Goal: Information Seeking & Learning: Find specific fact

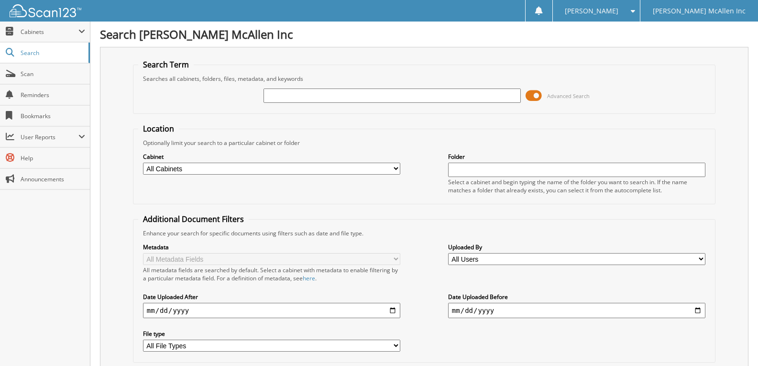
click at [363, 100] on input "text" at bounding box center [392, 96] width 257 height 14
type input "762074"
drag, startPoint x: 315, startPoint y: 92, endPoint x: 93, endPoint y: 53, distance: 225.9
click at [100, 57] on div "Search Term Searches all cabinets, folders, files, metadata, and keywords 76207…" at bounding box center [424, 226] width 649 height 358
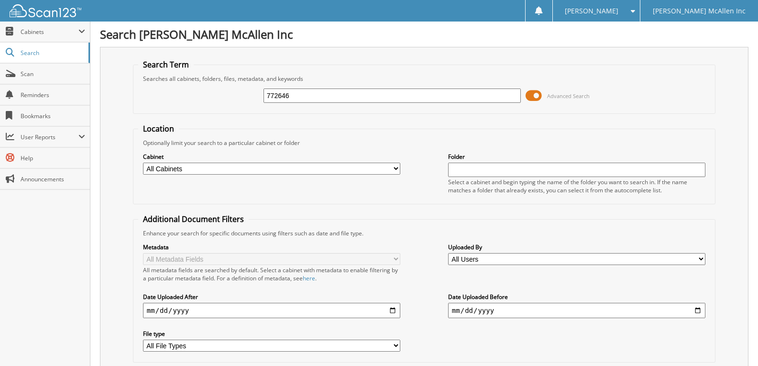
type input "772646"
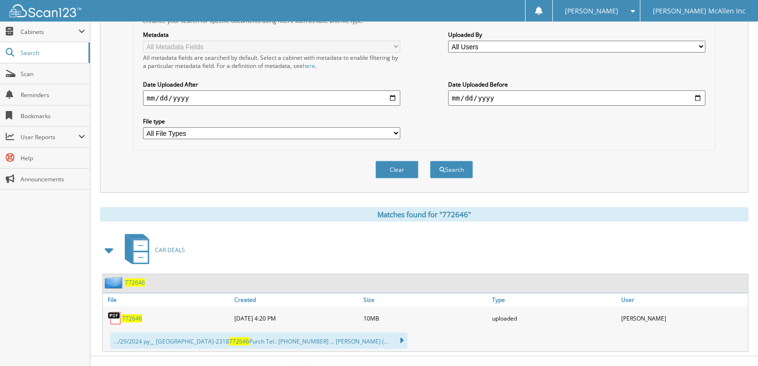
scroll to position [227, 0]
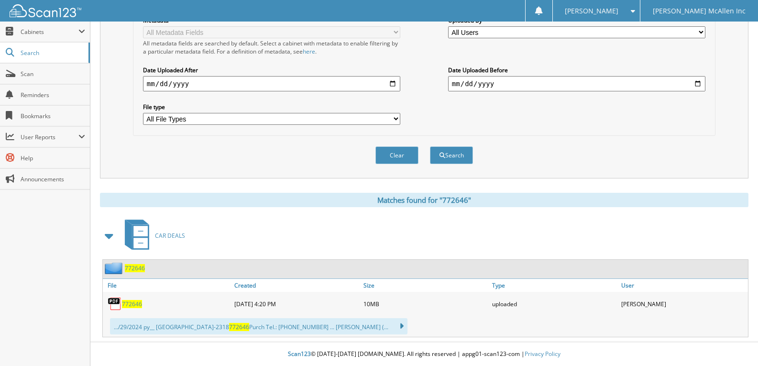
click at [134, 306] on span "772646" at bounding box center [132, 304] width 20 height 8
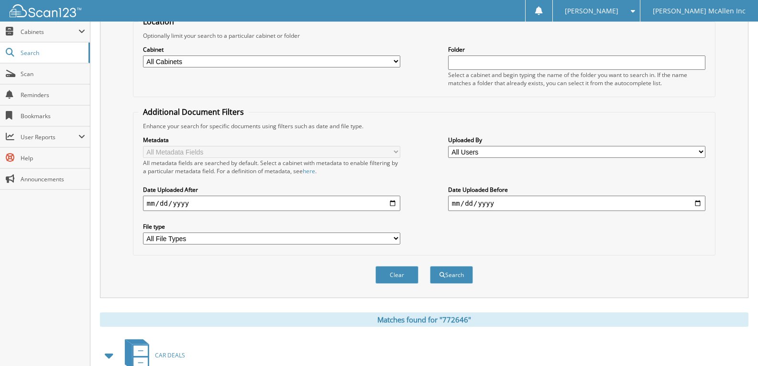
scroll to position [0, 0]
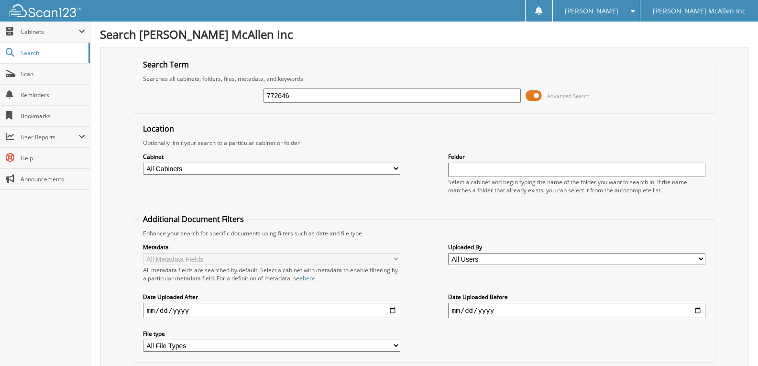
click at [308, 101] on input "772646" at bounding box center [392, 96] width 257 height 14
type input "7"
type input "772646"
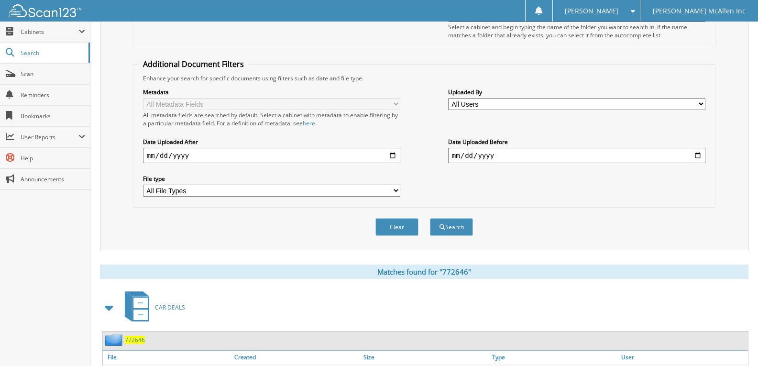
scroll to position [227, 0]
